Goal: Task Accomplishment & Management: Use online tool/utility

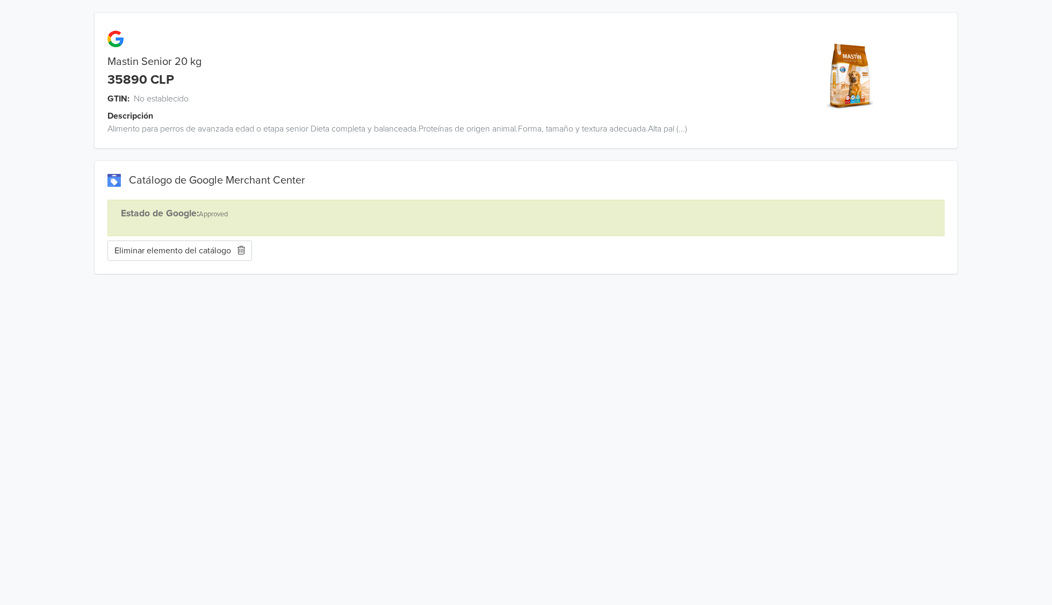
click at [225, 254] on button "Eliminar elemento del catálogo" at bounding box center [179, 251] width 144 height 20
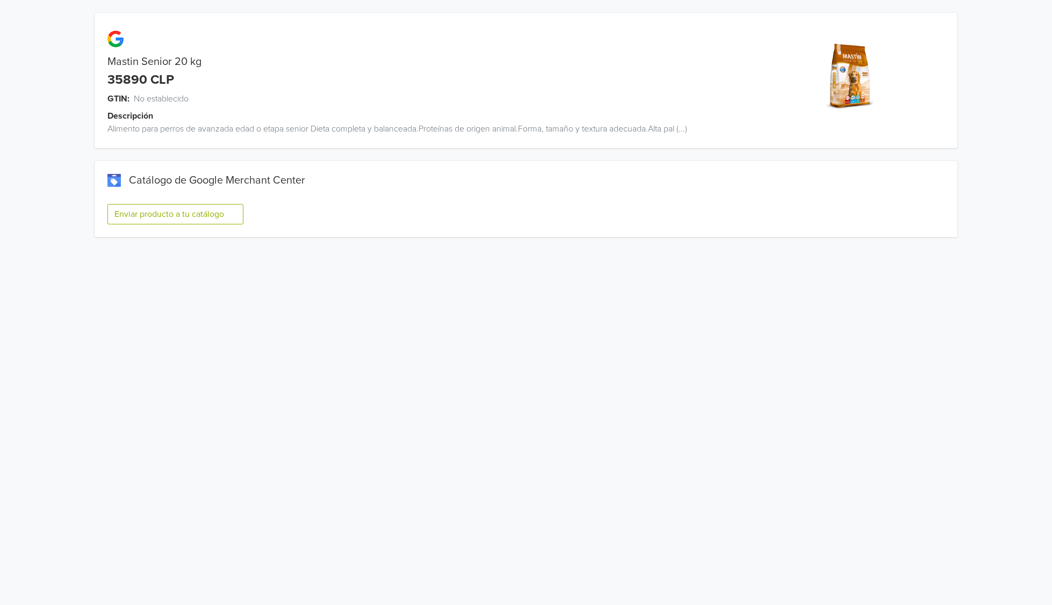
click at [160, 217] on button "Enviar producto a tu catálogo" at bounding box center [175, 214] width 136 height 20
